Goal: Communication & Community: Answer question/provide support

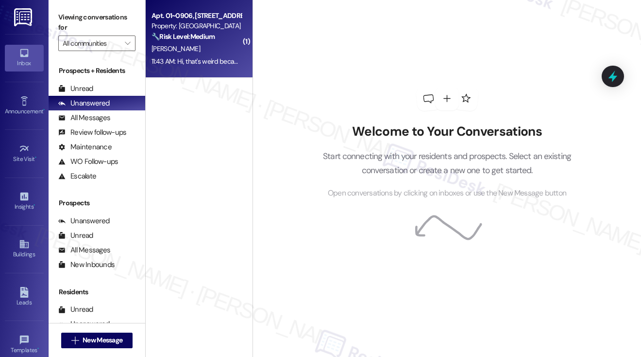
click at [214, 48] on div "[PERSON_NAME]" at bounding box center [197, 49] width 92 height 12
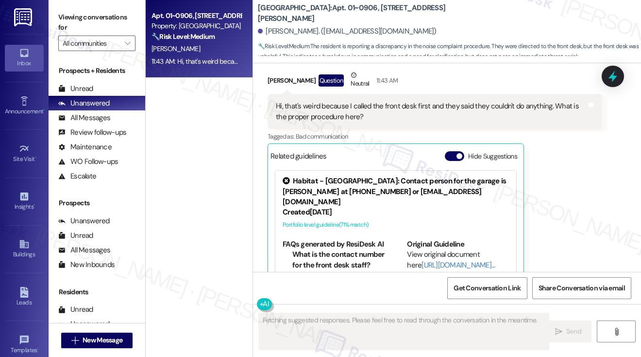
scroll to position [2610, 0]
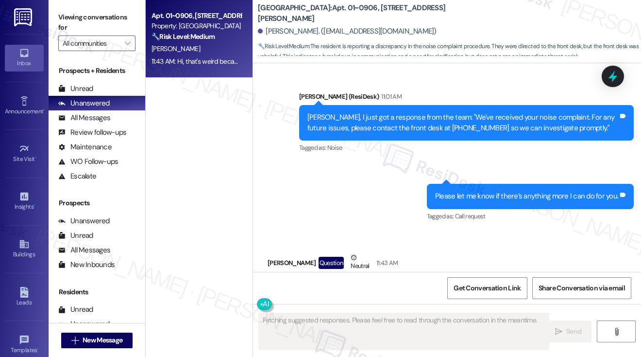
click at [360, 283] on div "Hi, that's weird because I called the front desk first and they said they could…" at bounding box center [431, 293] width 311 height 21
click at [444, 252] on div "[PERSON_NAME] Question Neutral 11:43 AM" at bounding box center [435, 264] width 335 height 24
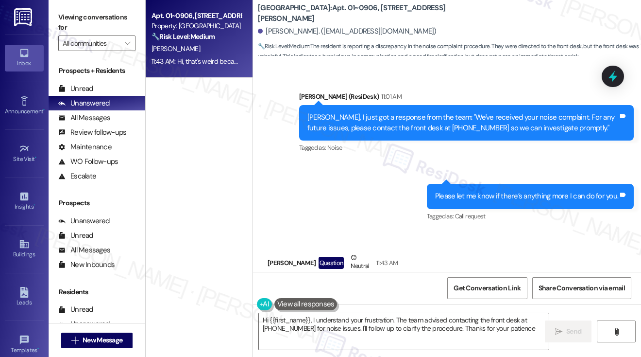
type textarea "Hi {{first_name}}, I understand your frustration. The team advised contacting t…"
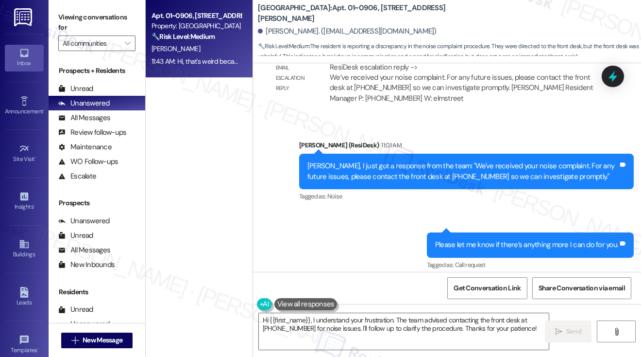
click at [490, 240] on div "Please let me know if there’s anything more I can do for you." at bounding box center [526, 245] width 183 height 10
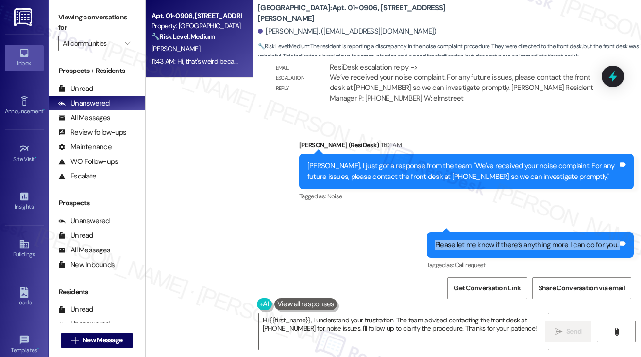
click at [490, 240] on div "Please let me know if there’s anything more I can do for you." at bounding box center [526, 245] width 183 height 10
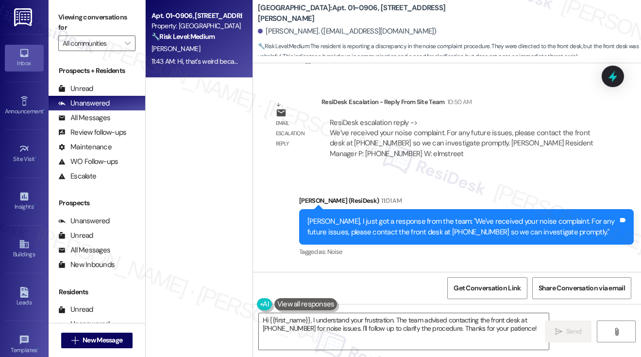
scroll to position [2465, 0]
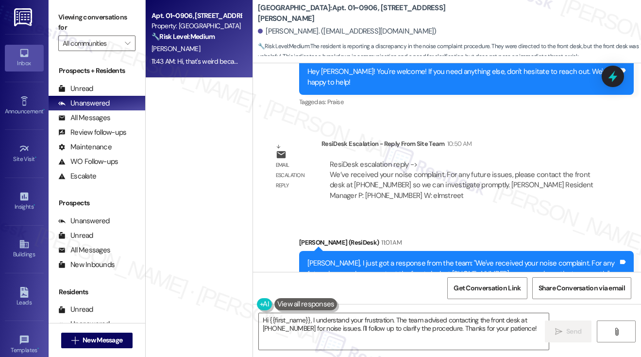
click at [402, 258] on div "[PERSON_NAME], I just got a response from the team: "We've received your noise …" at bounding box center [463, 268] width 311 height 21
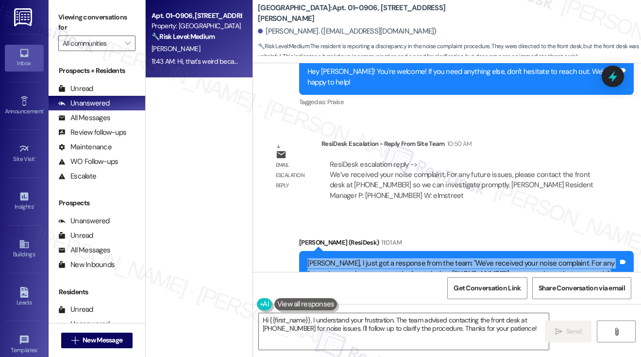
click at [402, 258] on div "[PERSON_NAME], I just got a response from the team: "We've received your noise …" at bounding box center [463, 268] width 311 height 21
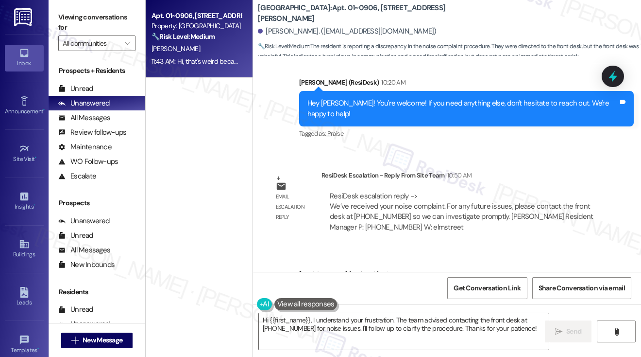
scroll to position [2416, 0]
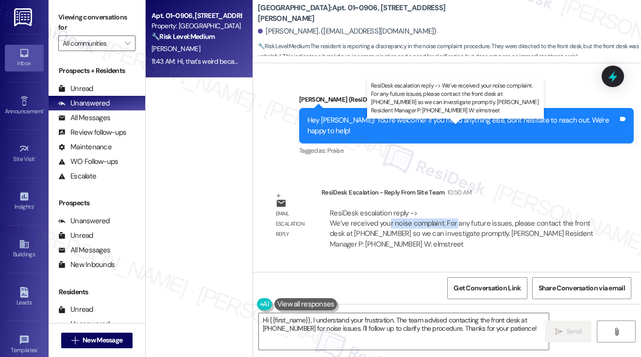
drag, startPoint x: 389, startPoint y: 143, endPoint x: 455, endPoint y: 142, distance: 66.1
click at [455, 208] on div "ResiDesk escalation reply -> We’ve received your noise complaint. For any futur…" at bounding box center [461, 228] width 263 height 41
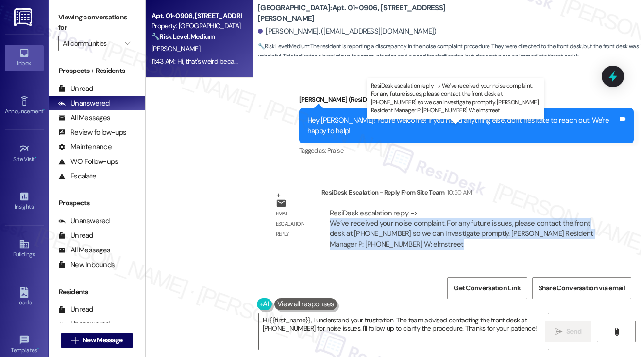
click at [455, 208] on div "ResiDesk escalation reply -> We’ve received your noise complaint. For any futur…" at bounding box center [461, 228] width 263 height 41
click at [380, 208] on div "ResiDesk escalation reply -> We’ve received your noise complaint. For any futur…" at bounding box center [461, 228] width 263 height 41
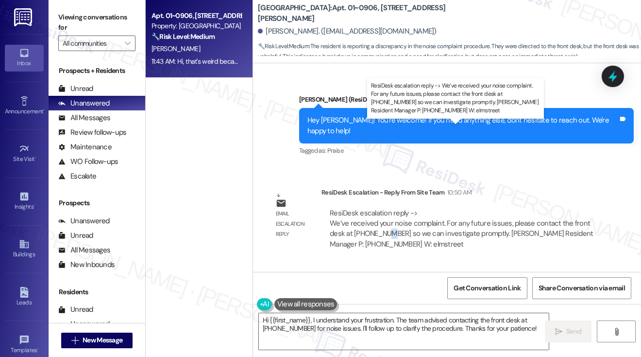
click at [380, 208] on div "ResiDesk escalation reply -> We’ve received your noise complaint. For any futur…" at bounding box center [461, 228] width 263 height 41
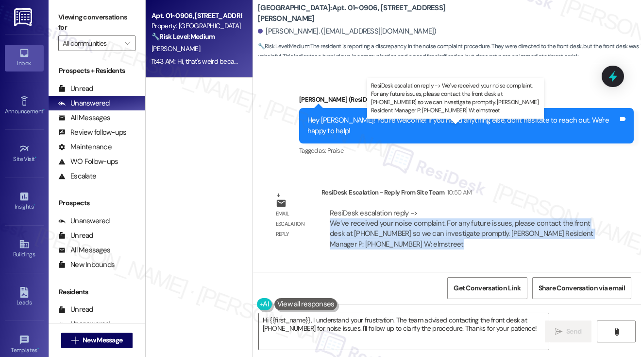
click at [380, 208] on div "ResiDesk escalation reply -> We’ve received your noise complaint. For any futur…" at bounding box center [461, 228] width 263 height 41
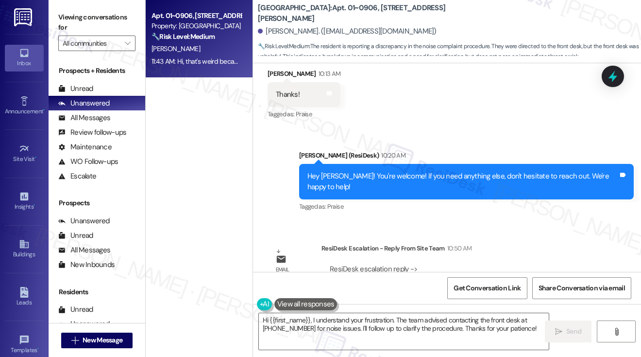
scroll to position [2319, 0]
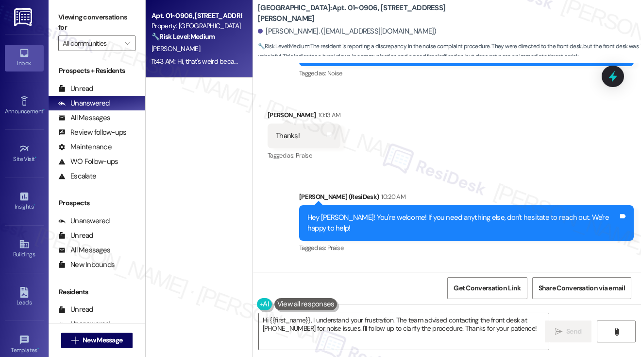
click at [387, 212] on div "Hey [PERSON_NAME]! You're welcome! If you need anything else, don't hesitate to…" at bounding box center [463, 222] width 311 height 21
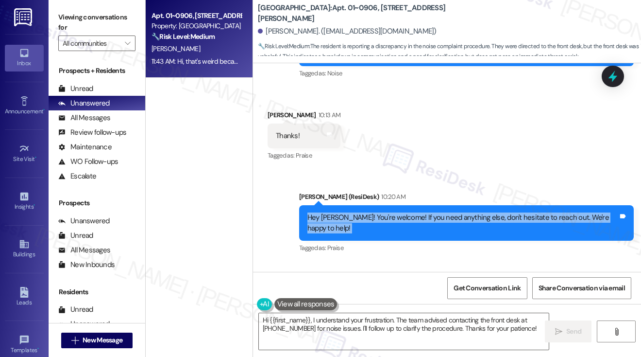
click at [387, 212] on div "Hey [PERSON_NAME]! You're welcome! If you need anything else, don't hesitate to…" at bounding box center [463, 222] width 311 height 21
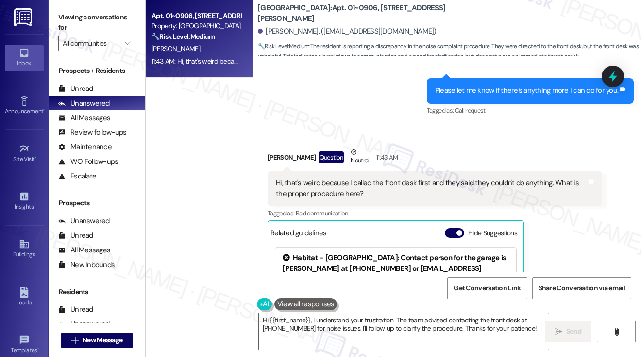
scroll to position [2659, 0]
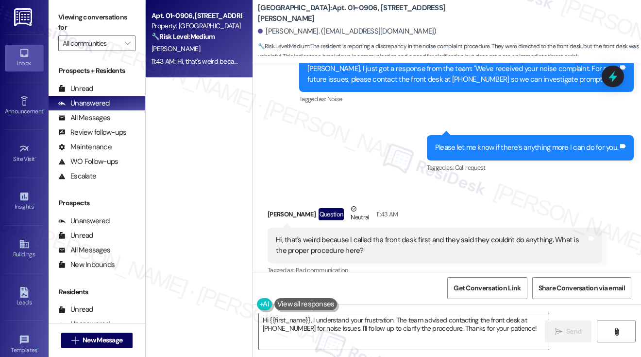
click at [323, 235] on div "Hi, that's weird because I called the front desk first and they said they could…" at bounding box center [431, 245] width 311 height 21
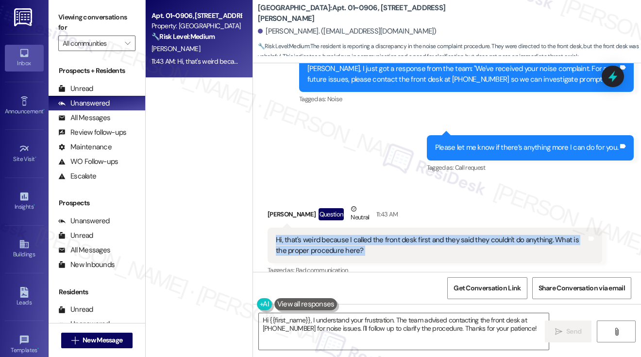
click at [323, 235] on div "Hi, that's weird because I called the front desk first and they said they could…" at bounding box center [431, 245] width 311 height 21
click at [362, 235] on div "Hi, that's weird because I called the front desk first and they said they could…" at bounding box center [431, 245] width 311 height 21
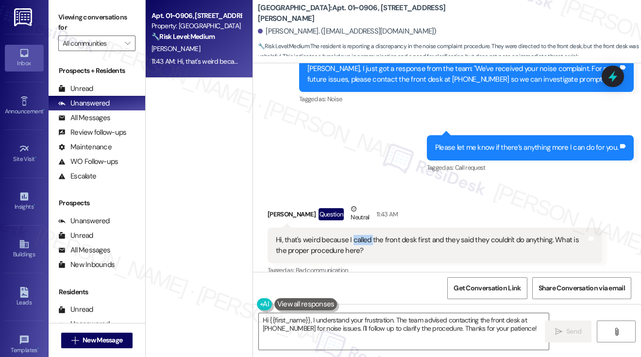
click at [362, 235] on div "Hi, that's weird because I called the front desk first and they said they could…" at bounding box center [431, 245] width 311 height 21
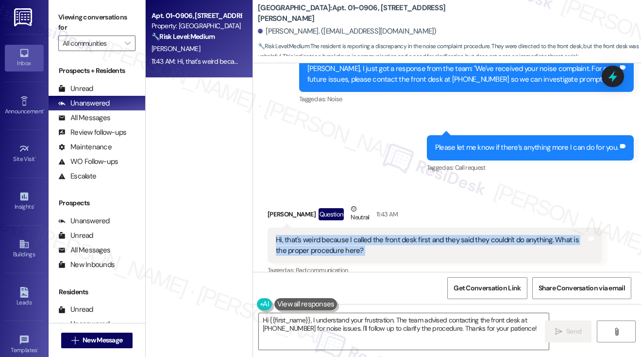
click at [362, 235] on div "Hi, that's weird because I called the front desk first and they said they could…" at bounding box center [431, 245] width 311 height 21
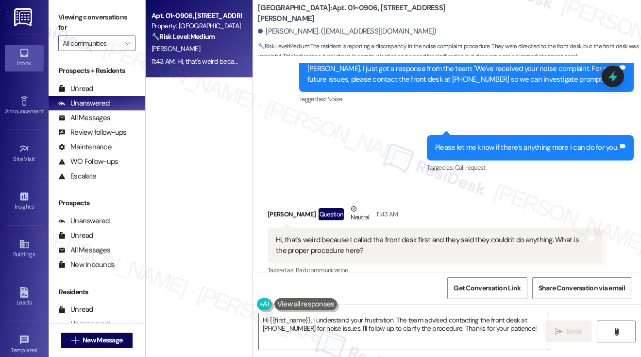
click at [331, 182] on div "Received via SMS [PERSON_NAME] Question Neutral 11:43 AM Hi, that's weird becau…" at bounding box center [447, 317] width 388 height 270
